Goal: Task Accomplishment & Management: Use online tool/utility

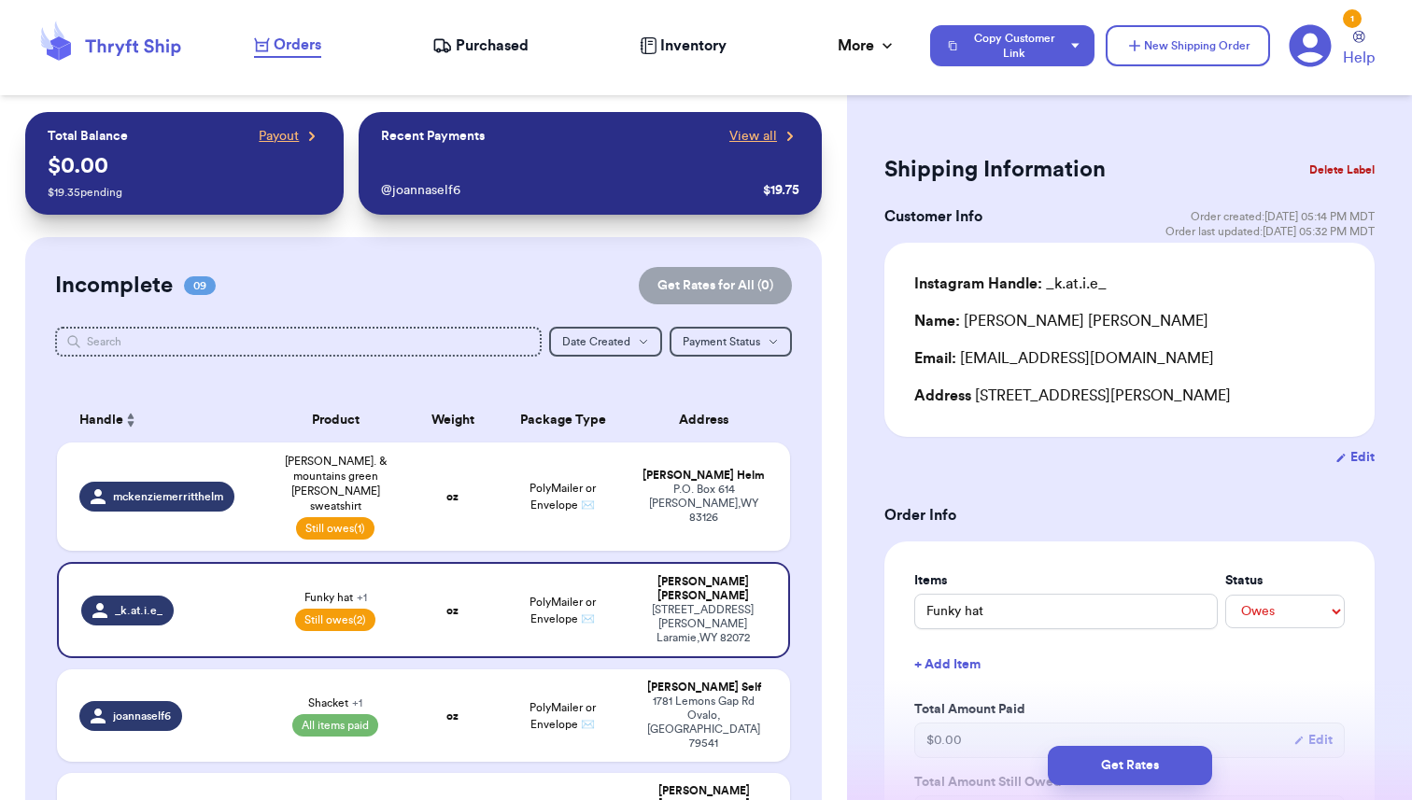
select select "unpaid"
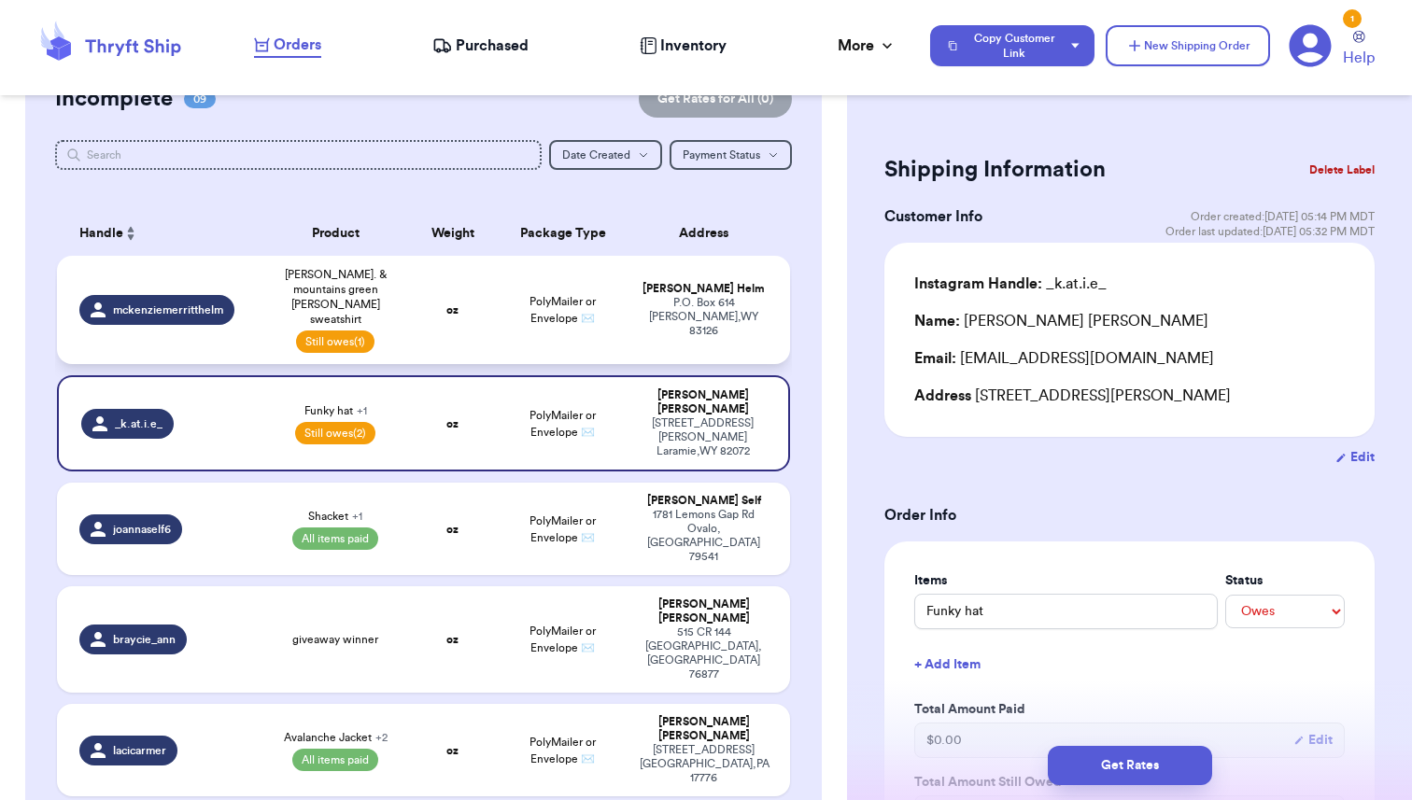
click at [302, 277] on span "[PERSON_NAME]. & mountains green [PERSON_NAME] sweatshirt" at bounding box center [336, 297] width 124 height 60
type input "[PERSON_NAME]. & mountains green [PERSON_NAME] sweatshirt"
type input "43"
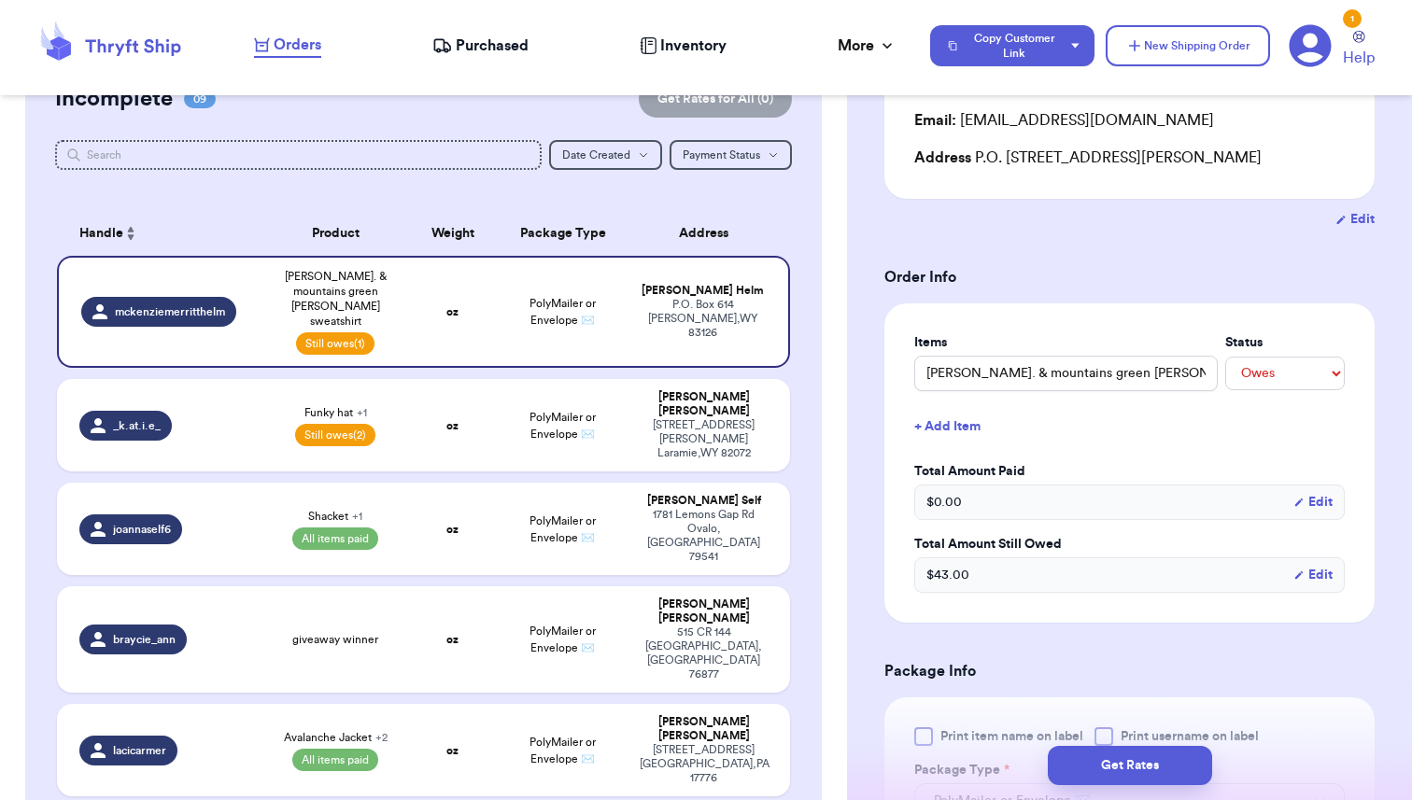
scroll to position [0, 0]
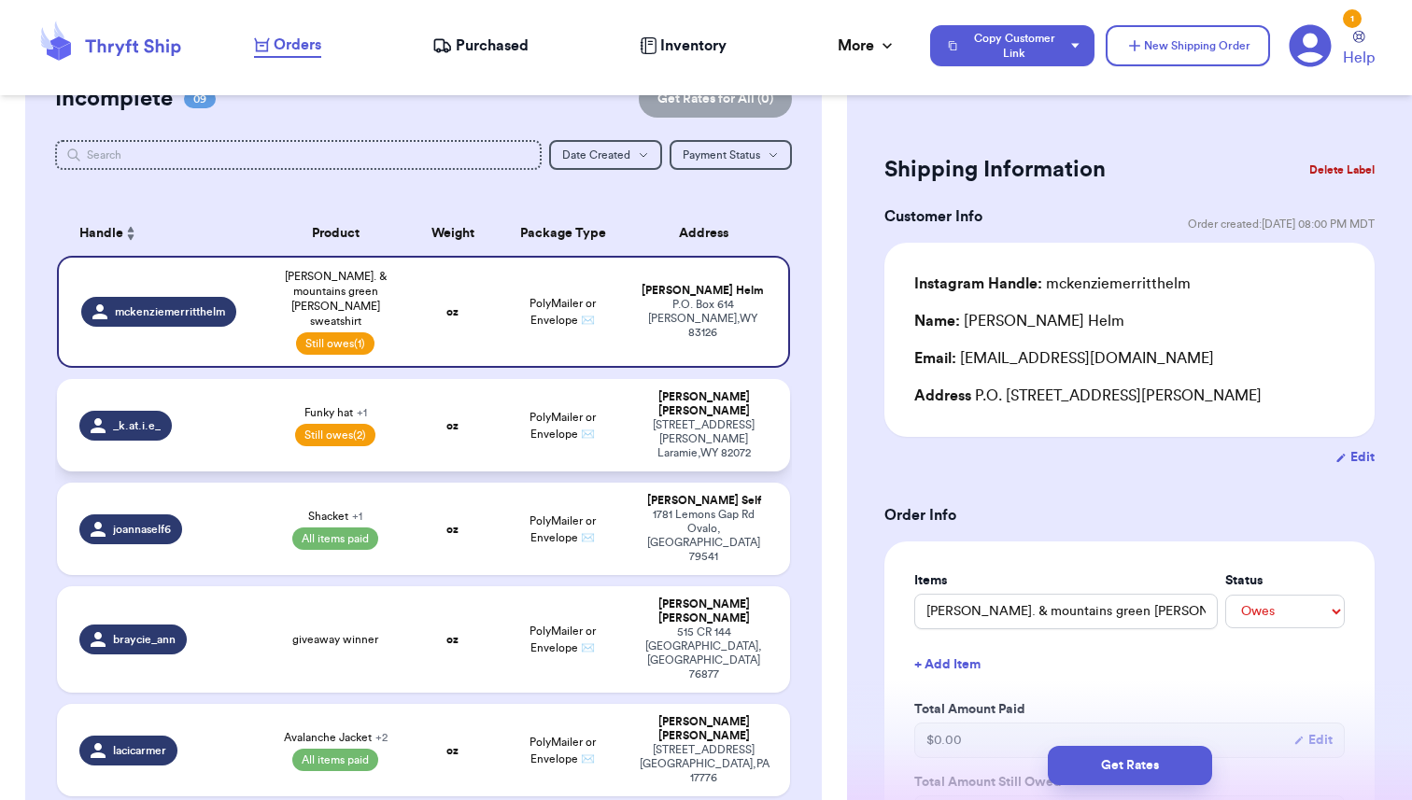
click at [419, 383] on td "oz" at bounding box center [453, 425] width 88 height 92
type input "Funky hat"
type input "2"
select select "unpaid"
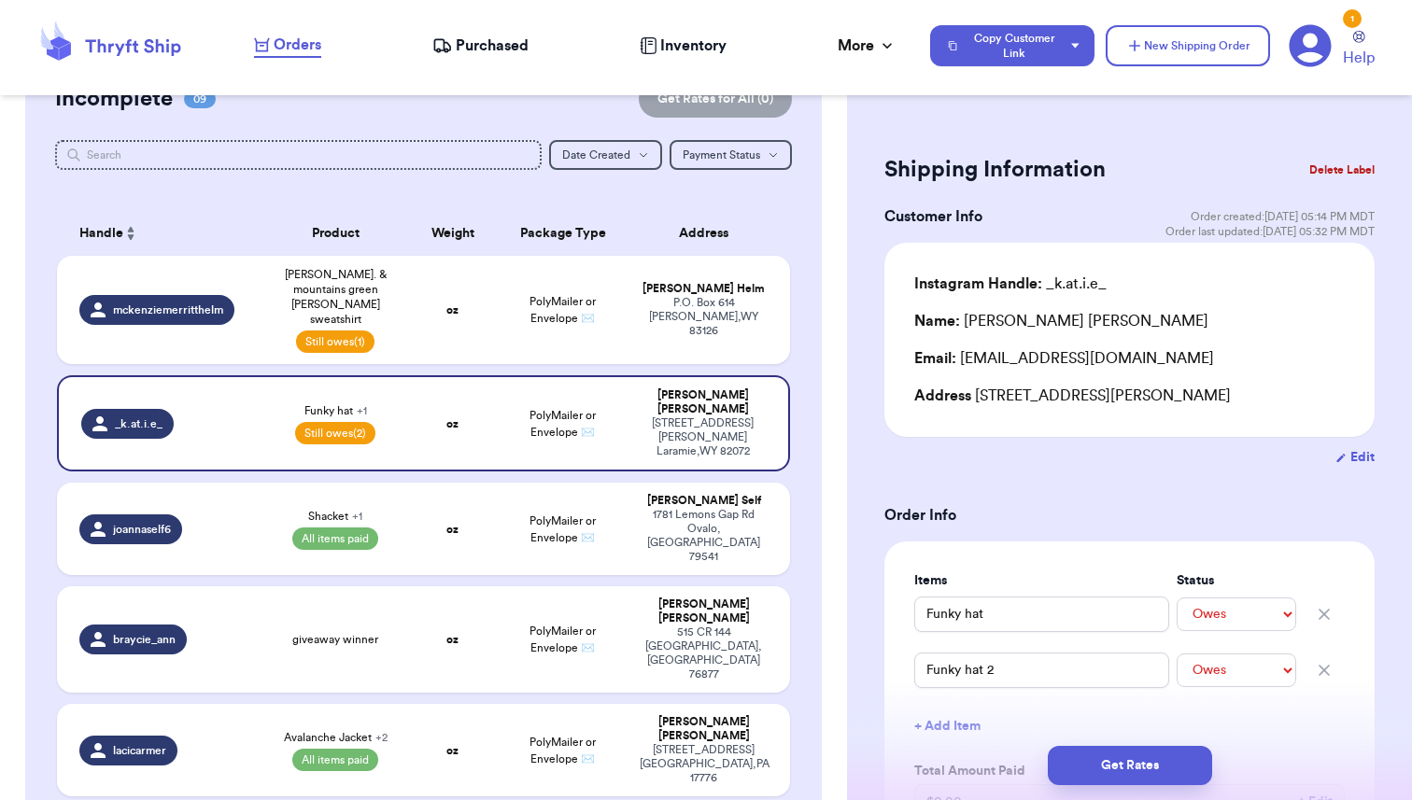
click at [1328, 170] on button "Delete Label" at bounding box center [1341, 169] width 80 height 41
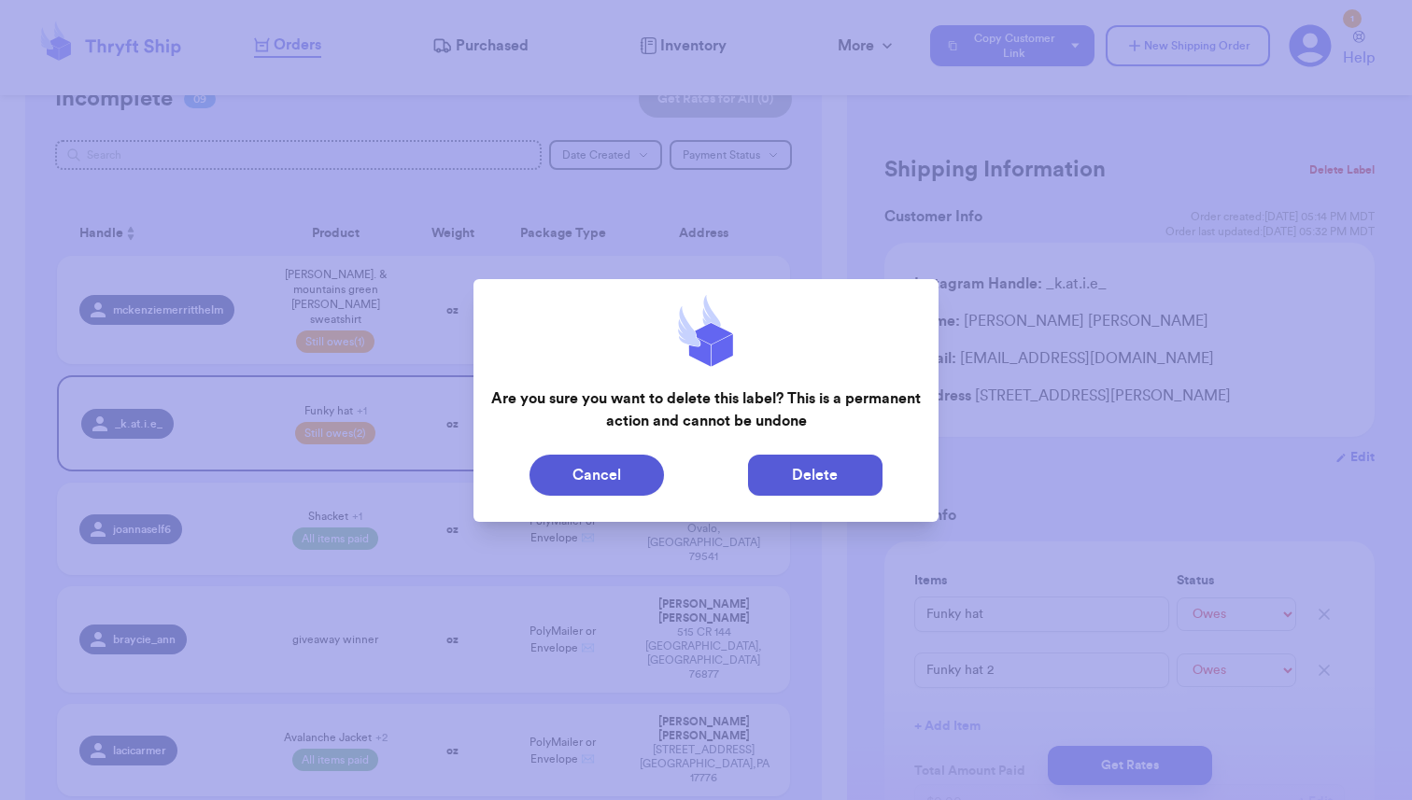
click at [836, 474] on button "Delete" at bounding box center [815, 475] width 134 height 41
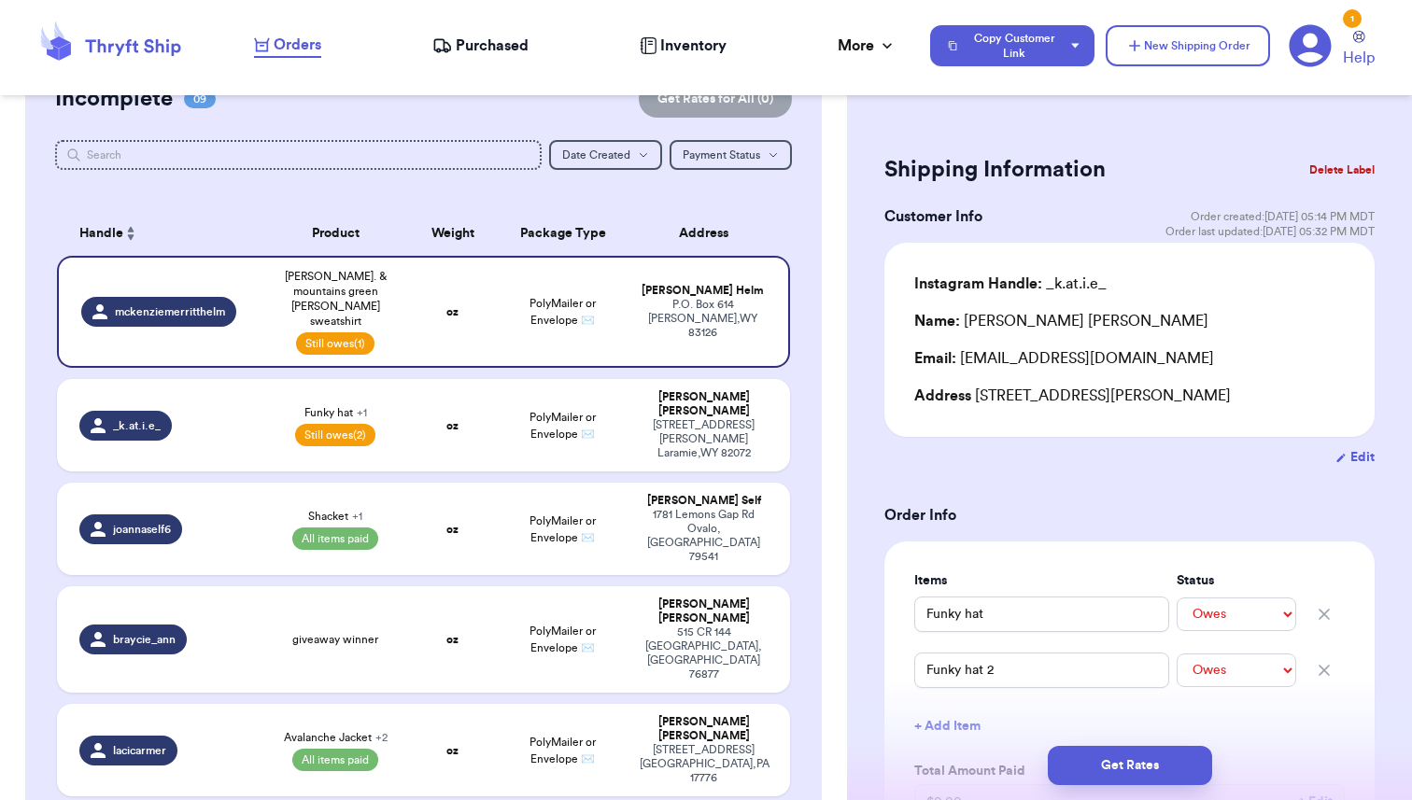
type input "[PERSON_NAME]. & mountains green [PERSON_NAME] sweatshirt"
type input "43"
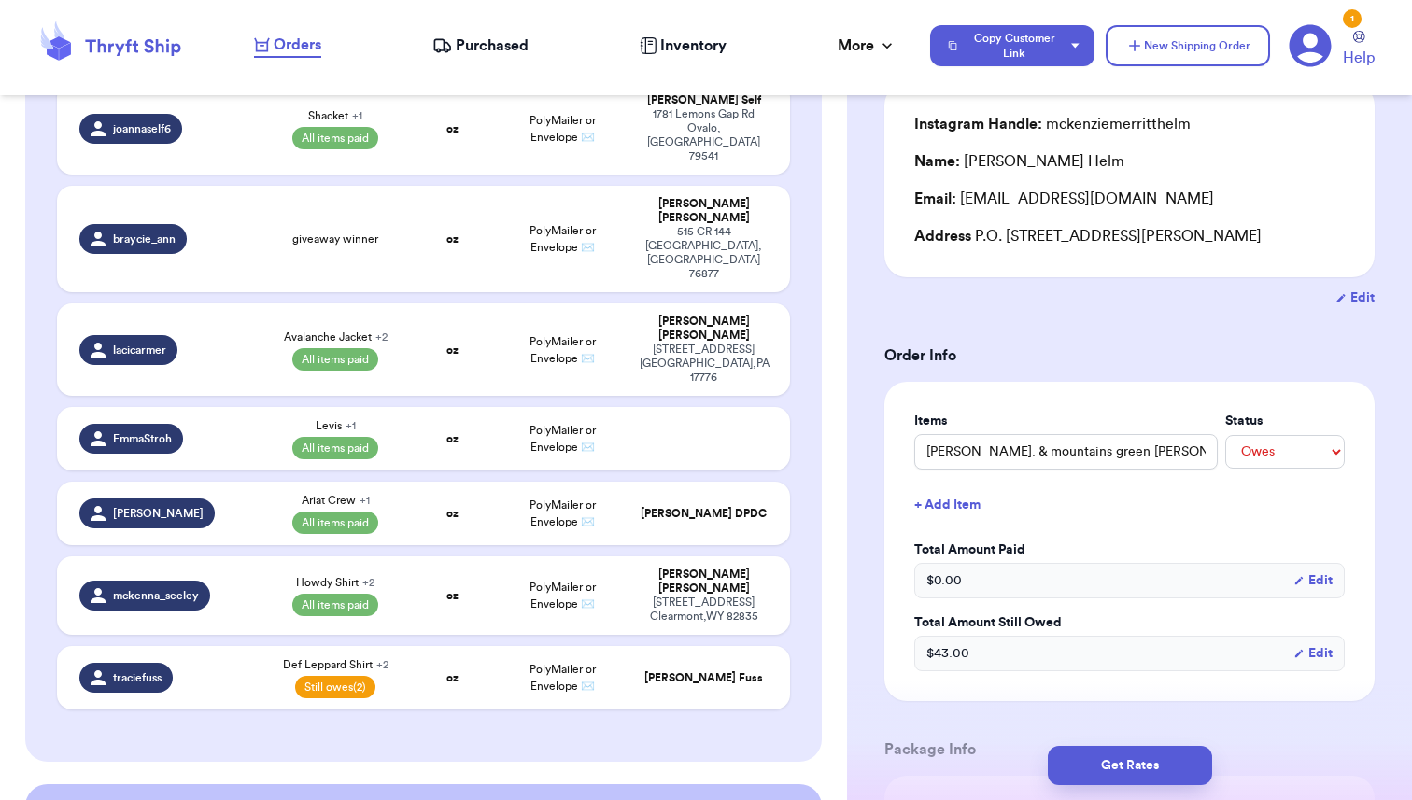
scroll to position [156, 0]
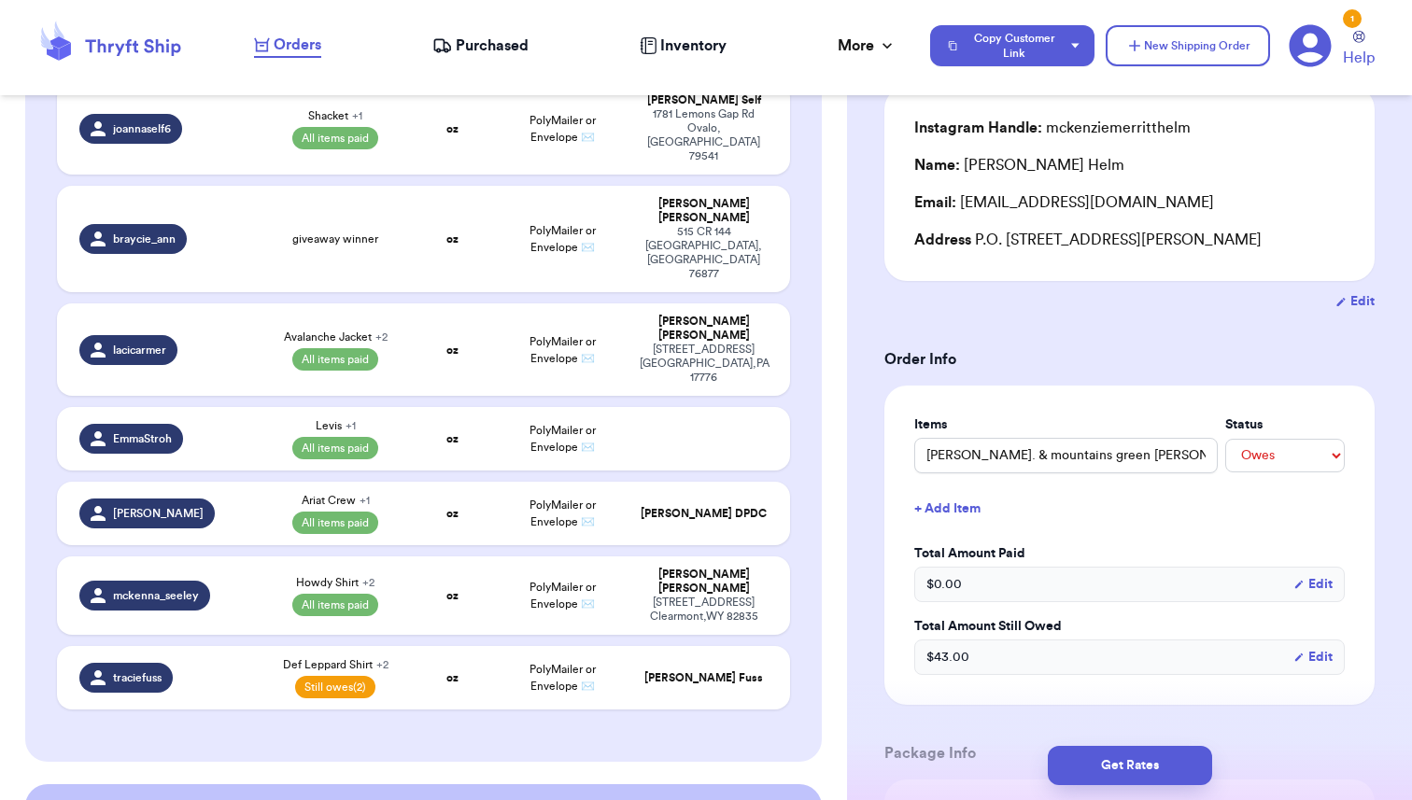
click at [940, 518] on button "+ Add Item" at bounding box center [1129, 508] width 445 height 41
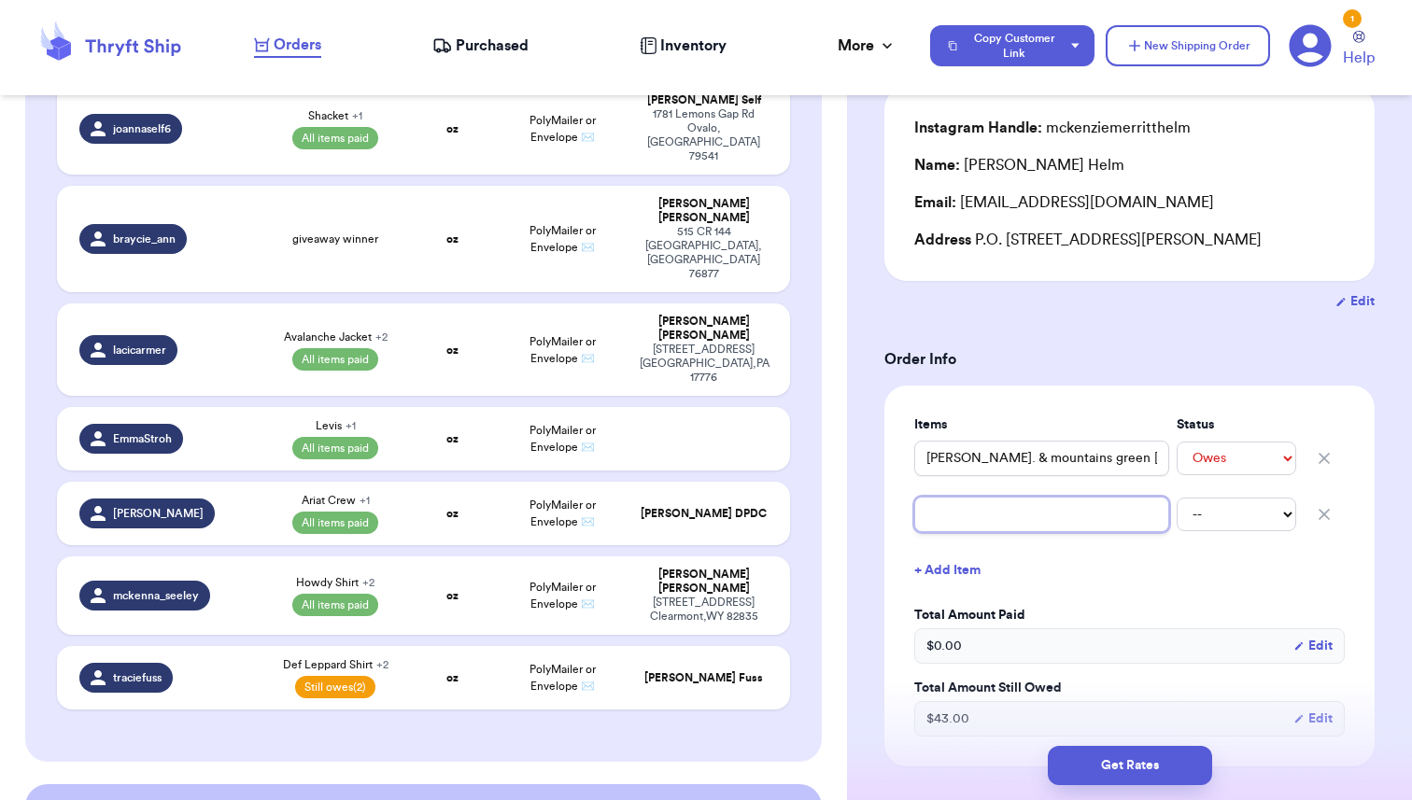
click at [940, 518] on input "text" at bounding box center [1041, 514] width 255 height 35
type input "S"
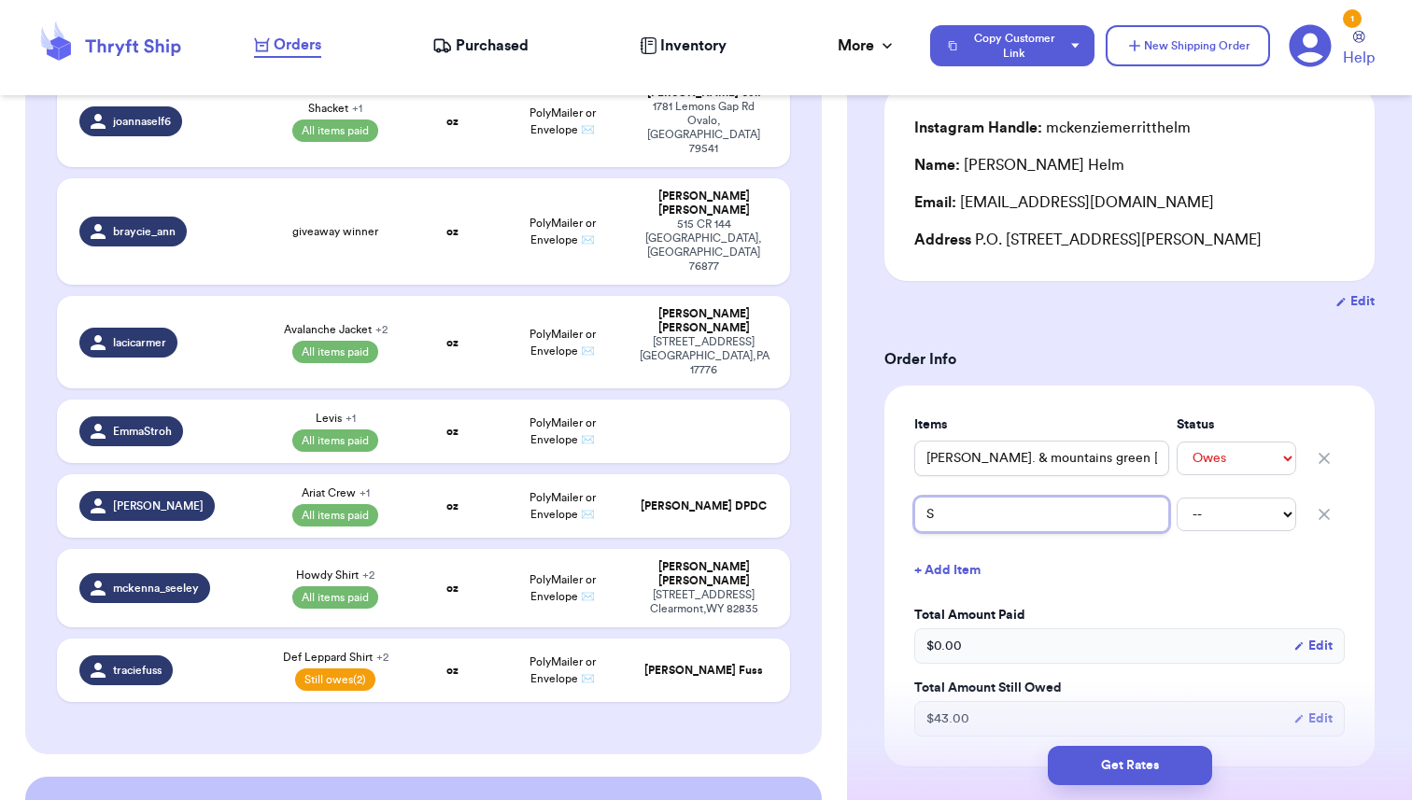
type input "Sh"
type input "Shi"
type input "Ship"
type input "[PERSON_NAME]"
type input "Shippi"
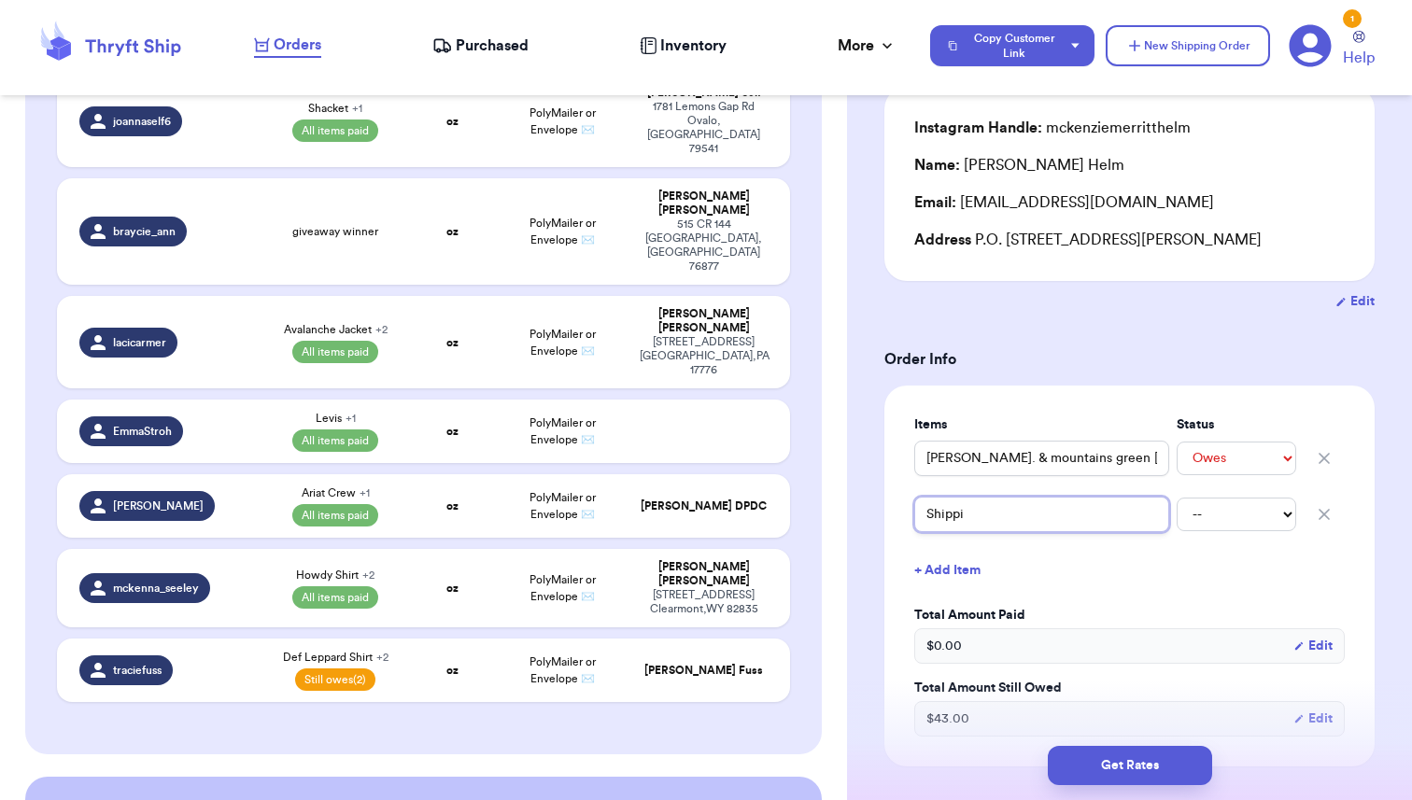
type input "Shippin"
type input "Shipping"
click at [1231, 520] on select "-- Paid Owes" at bounding box center [1236, 515] width 120 height 34
select select "unpaid"
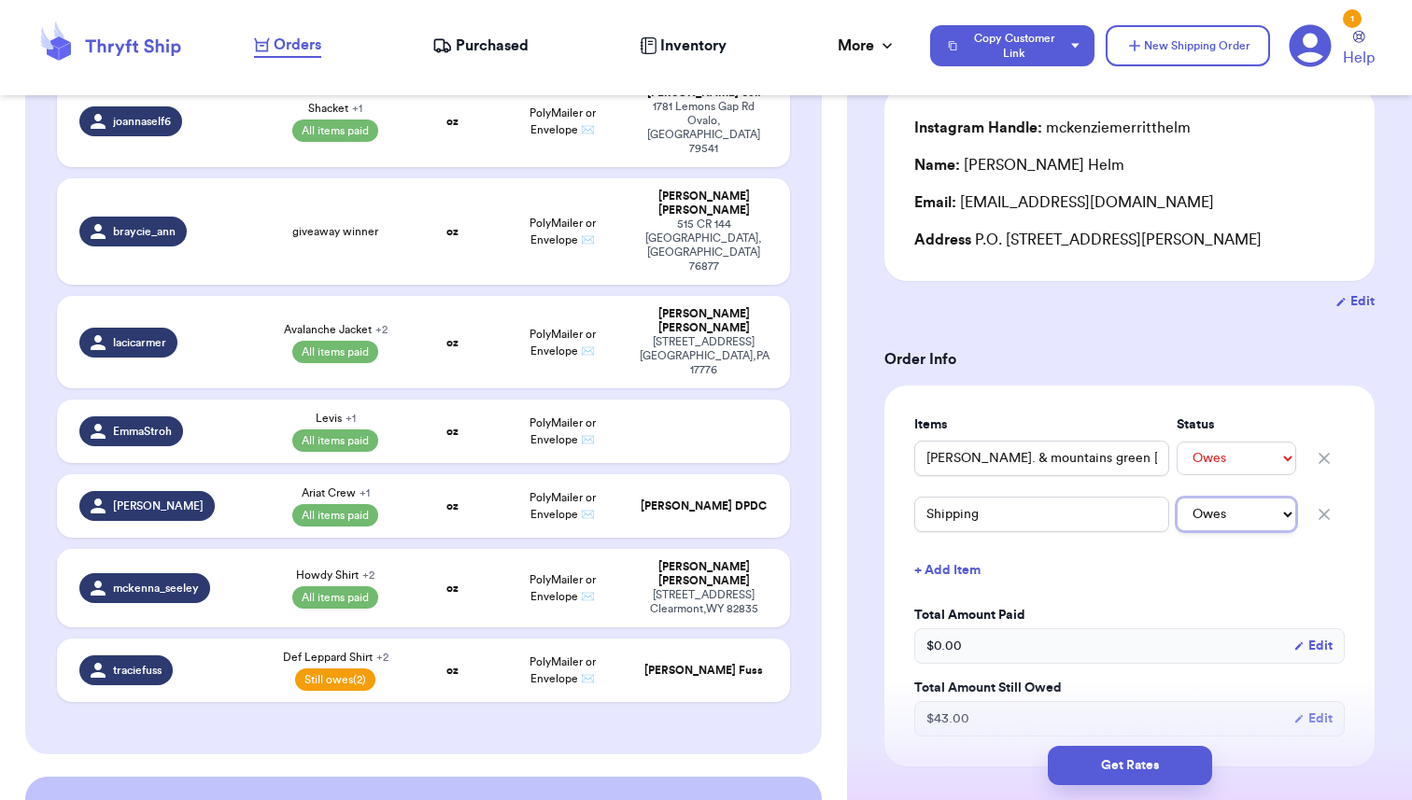
click at [1176, 498] on select "-- Paid Owes" at bounding box center [1236, 515] width 120 height 34
click at [1126, 558] on button "+ Add Item" at bounding box center [1129, 570] width 445 height 41
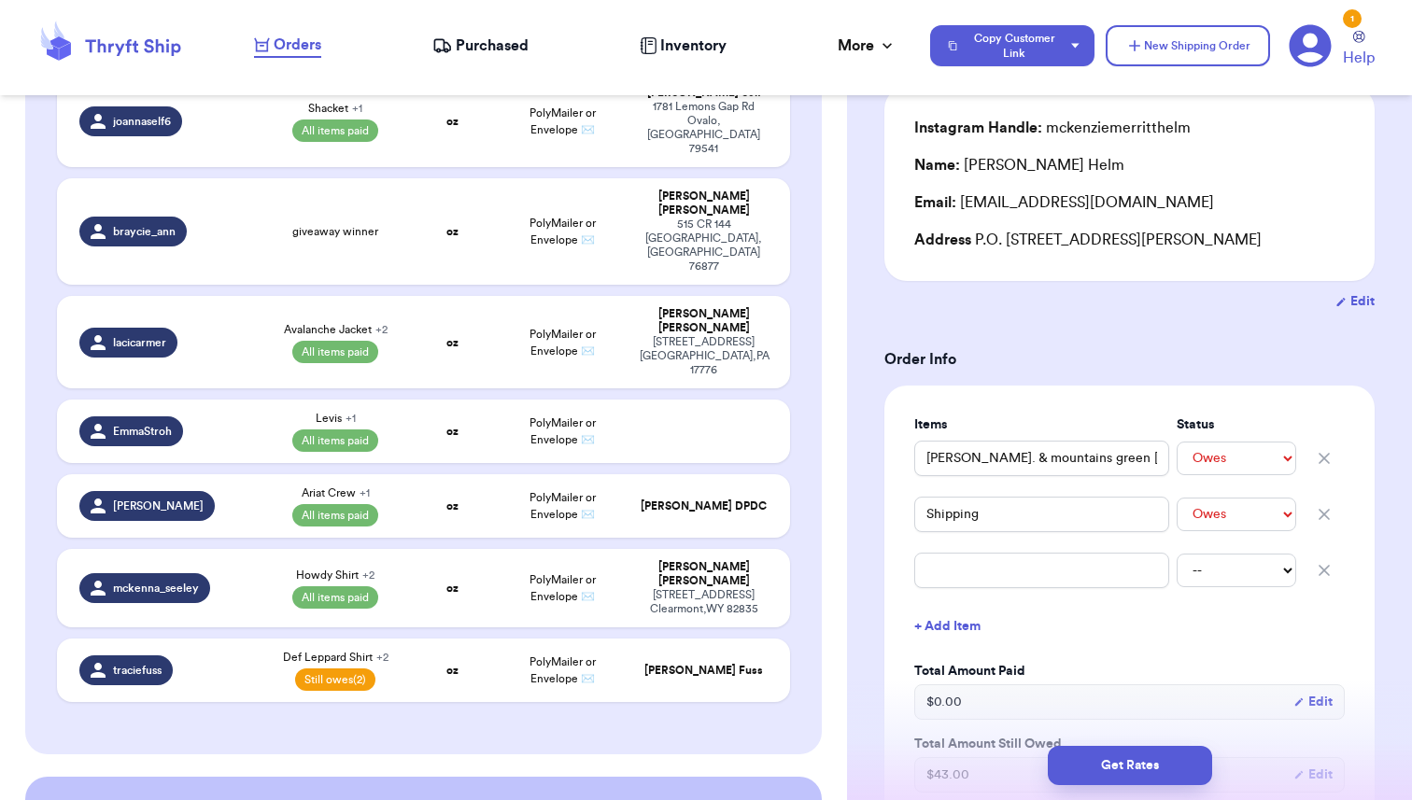
click at [1322, 573] on icon "button" at bounding box center [1324, 570] width 19 height 19
click at [1398, 583] on div "Shipping Information Delete Label Customer Info Order created: [DATE] 08:00 PM …" at bounding box center [1129, 780] width 565 height 1649
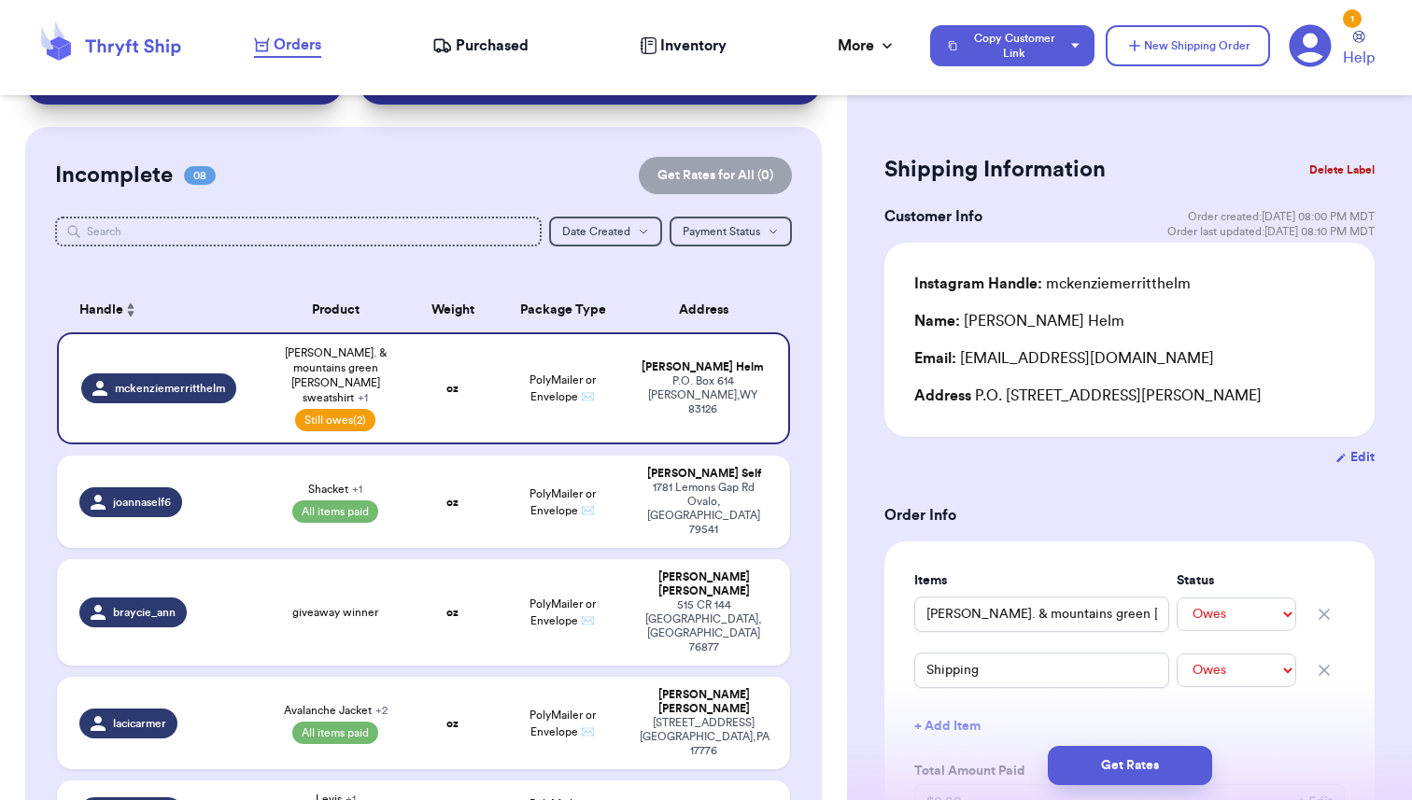
scroll to position [107, 0]
